Goal: Task Accomplishment & Management: Manage account settings

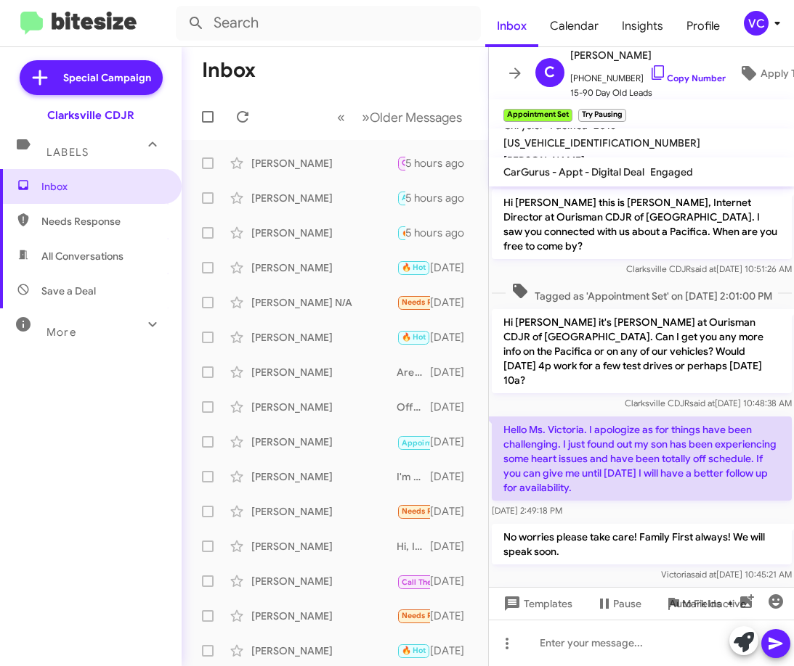
scroll to position [393, 0]
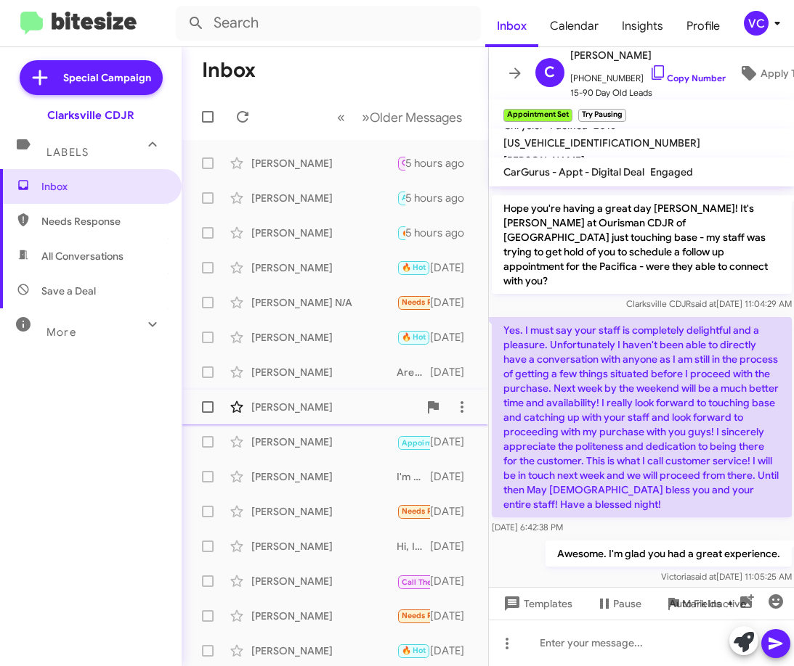
drag, startPoint x: 118, startPoint y: 512, endPoint x: 240, endPoint y: 394, distance: 168.9
click at [119, 511] on div "Inbox Needs Response All Conversations Save a Deal More Important 🔥 Hot Appoint…" at bounding box center [90, 369] width 181 height 400
click at [398, 28] on input "text" at bounding box center [328, 23] width 305 height 35
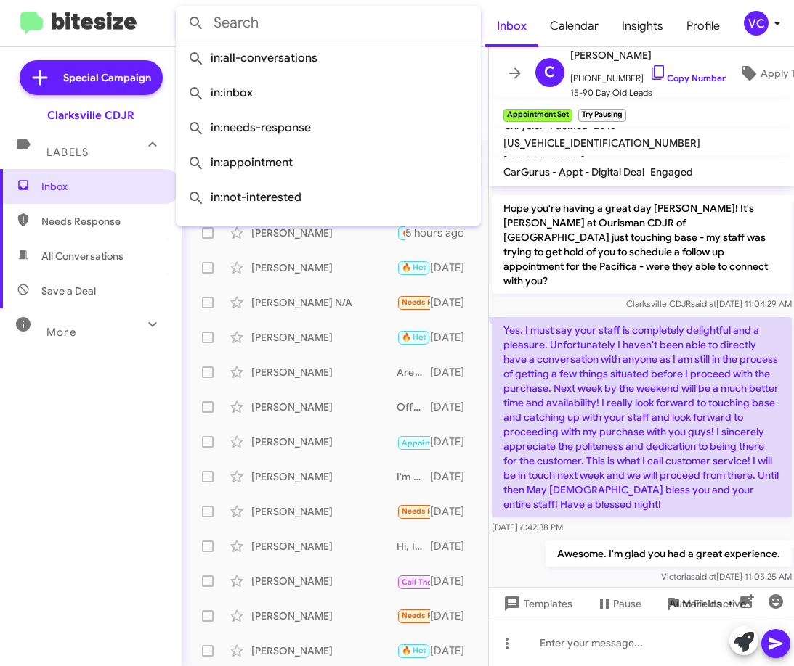
click at [584, 555] on div "Awesome. I'm glad you had a great experience. [PERSON_NAME] said at [DATE] 11:0…" at bounding box center [642, 562] width 306 height 49
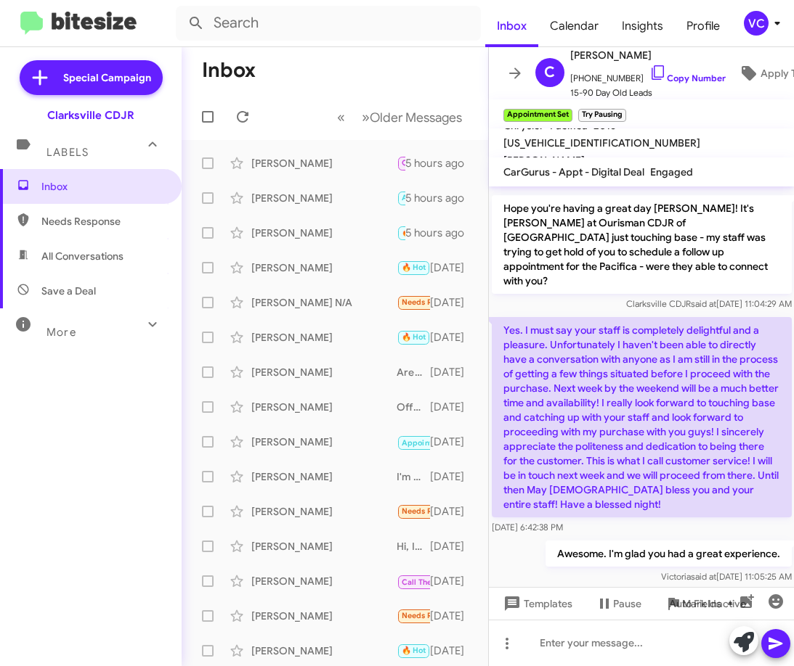
drag, startPoint x: 99, startPoint y: 551, endPoint x: 99, endPoint y: 531, distance: 20.3
click at [99, 549] on div "Inbox Needs Response All Conversations Save a Deal More Important 🔥 Hot Appoint…" at bounding box center [90, 369] width 181 height 400
click at [85, 489] on div "Inbox Needs Response All Conversations Save a Deal More Important 🔥 Hot Appoint…" at bounding box center [90, 369] width 181 height 400
click at [96, 473] on div "Inbox Needs Response All Conversations Save a Deal More Important 🔥 Hot Appoint…" at bounding box center [90, 369] width 181 height 400
click at [134, 441] on div "Inbox Needs Response All Conversations Save a Deal More Important 🔥 Hot Appoint…" at bounding box center [90, 369] width 181 height 400
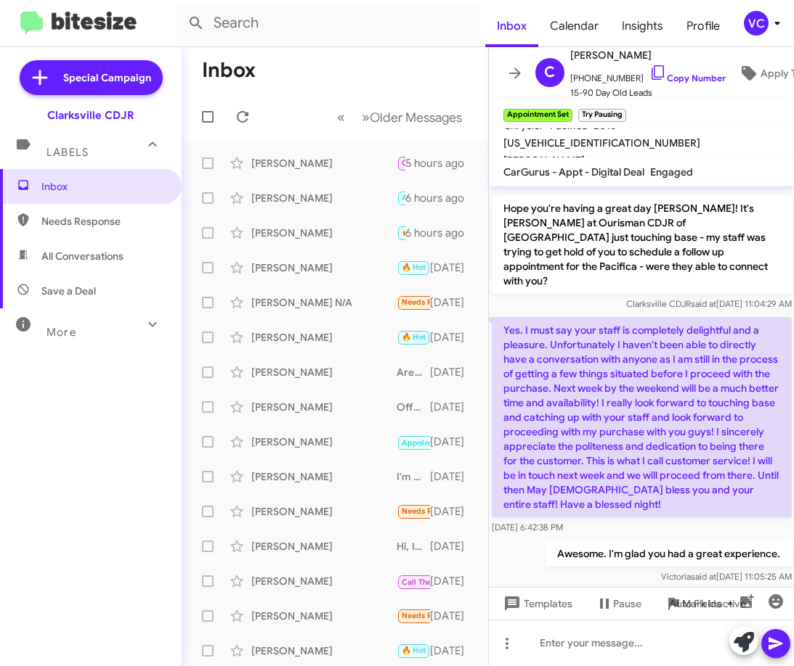
click at [311, 84] on mat-toolbar-row "Inbox" at bounding box center [334, 70] width 306 height 46
click at [96, 473] on div "Inbox Needs Response All Conversations Save a Deal More Important 🔥 Hot Appoint…" at bounding box center [90, 369] width 181 height 400
click at [641, 587] on div at bounding box center [642, 601] width 306 height 29
